Goal: Find specific page/section: Find specific page/section

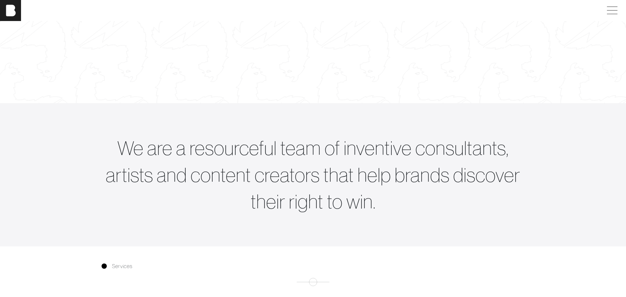
scroll to position [163, 0]
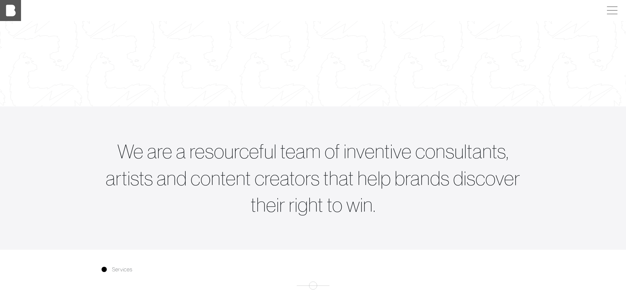
click at [15, 10] on img at bounding box center [10, 10] width 21 height 21
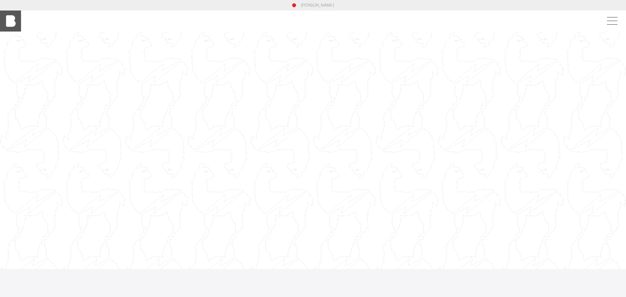
click at [16, 26] on img at bounding box center [10, 21] width 21 height 21
click at [617, 20] on span at bounding box center [611, 21] width 15 height 12
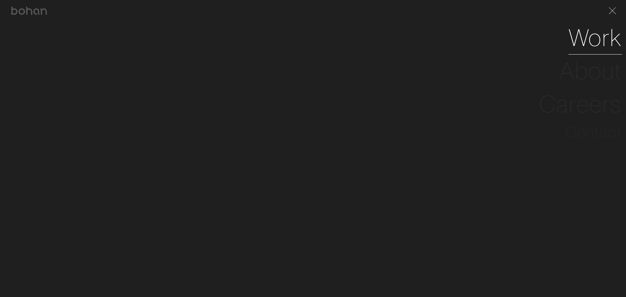
click at [604, 38] on link "Work" at bounding box center [596, 37] width 54 height 33
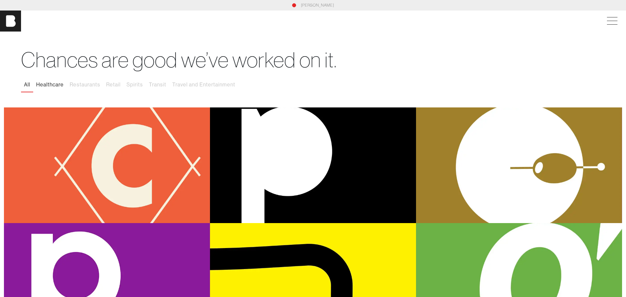
click at [65, 86] on button "Healthcare" at bounding box center [50, 85] width 34 height 14
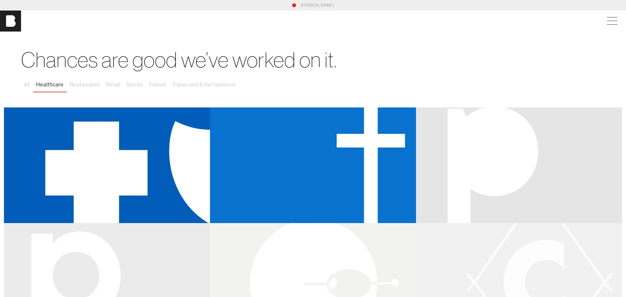
click at [60, 83] on button "Healthcare" at bounding box center [50, 85] width 34 height 14
click at [60, 84] on button "Healthcare" at bounding box center [50, 85] width 34 height 14
